Goal: Book appointment/travel/reservation

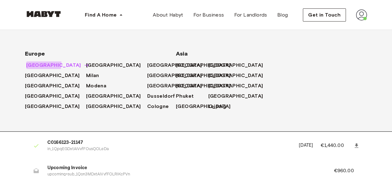
click at [39, 63] on span "[GEOGRAPHIC_DATA]" at bounding box center [53, 64] width 55 height 7
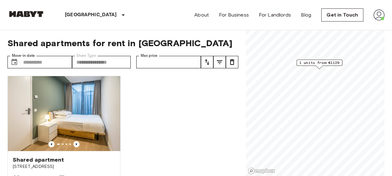
click at [322, 61] on span "1 units from €1129" at bounding box center [319, 63] width 40 height 6
